Goal: Book appointment/travel/reservation

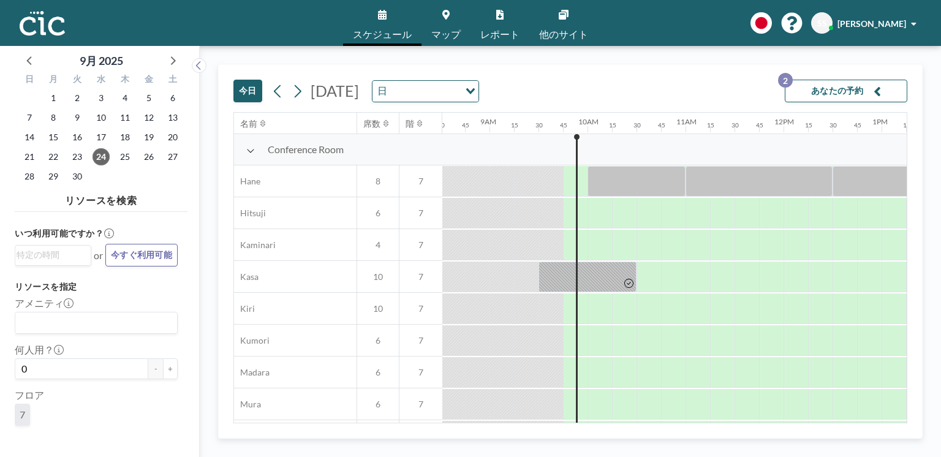
scroll to position [0, 777]
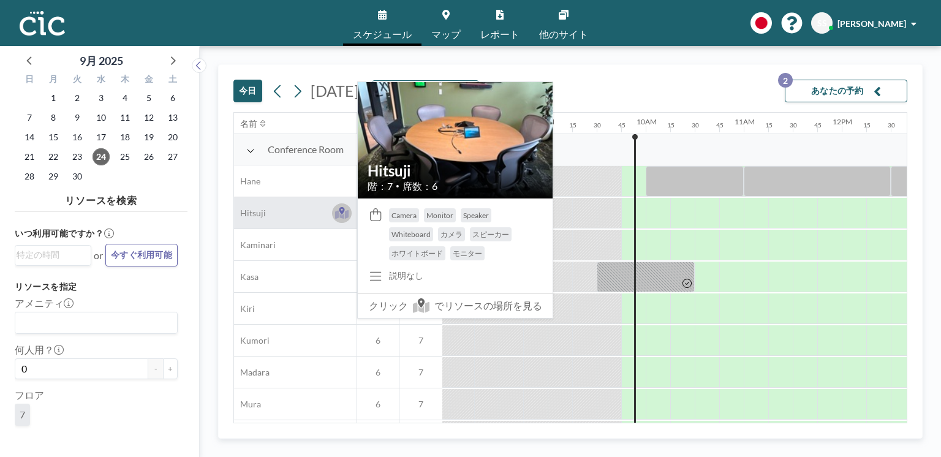
click at [343, 214] on icon at bounding box center [342, 210] width 6 height 7
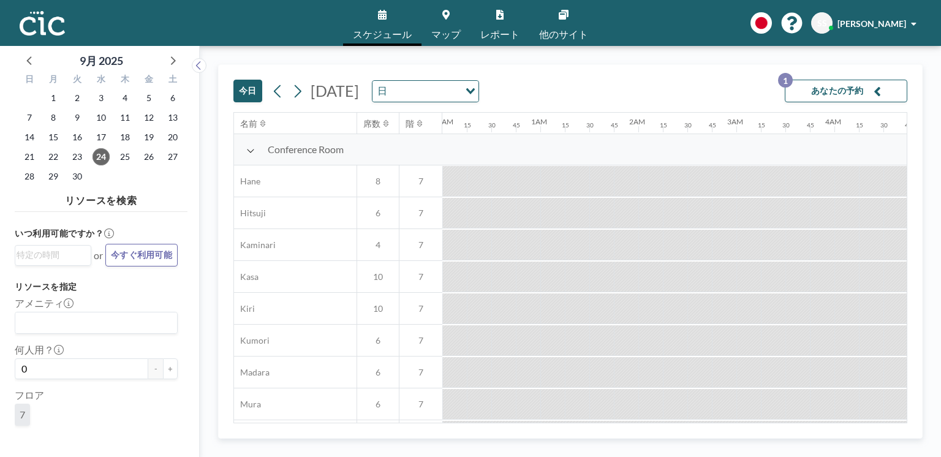
scroll to position [0, 931]
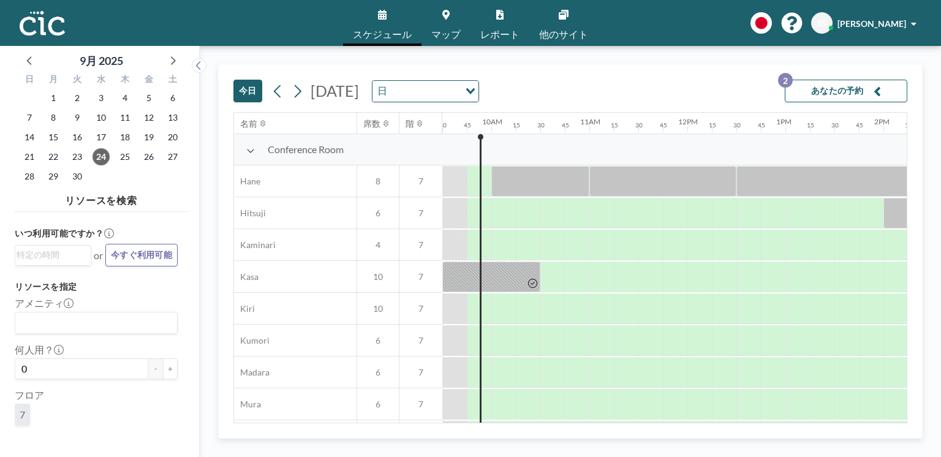
click at [830, 99] on button "あなたの予約 2" at bounding box center [846, 91] width 122 height 23
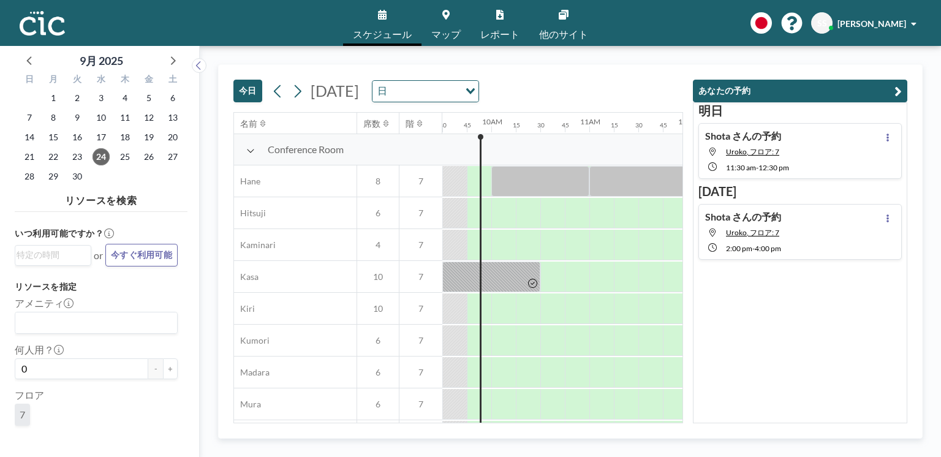
click at [829, 90] on button "あなたの予約" at bounding box center [800, 91] width 214 height 23
